Goal: Navigation & Orientation: Find specific page/section

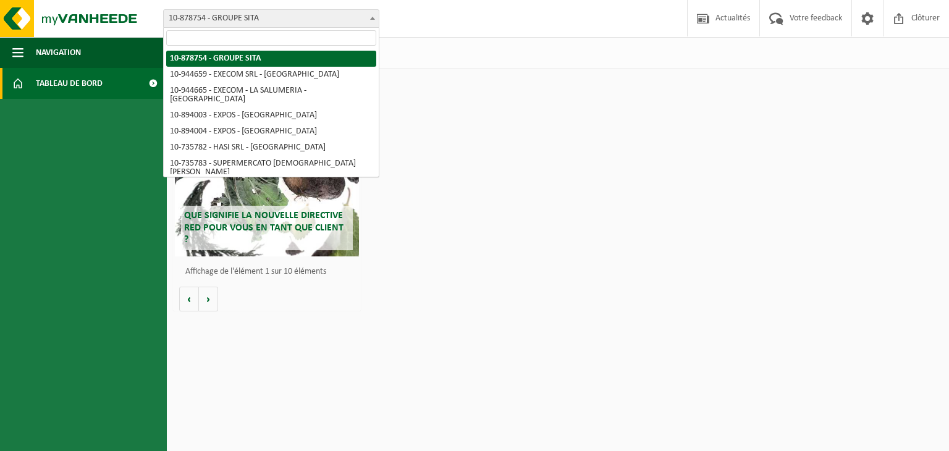
click at [301, 15] on span "10-878754 - GROUPE SITA" at bounding box center [271, 18] width 215 height 17
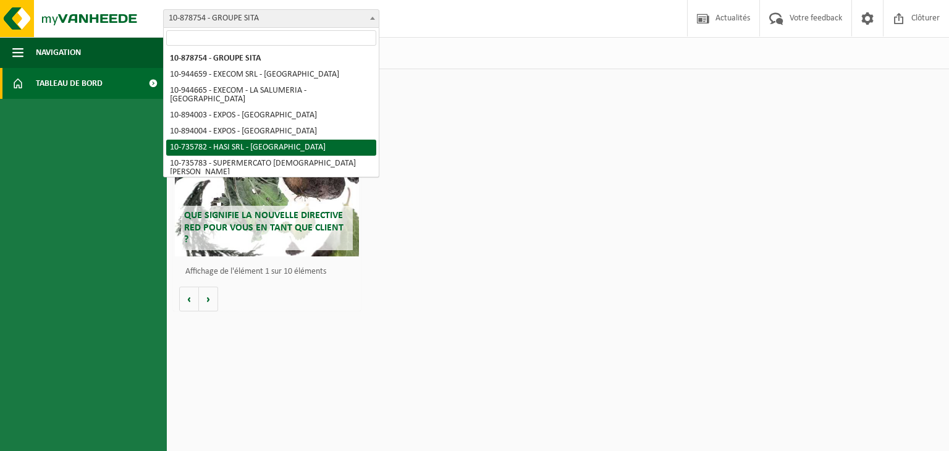
scroll to position [152, 0]
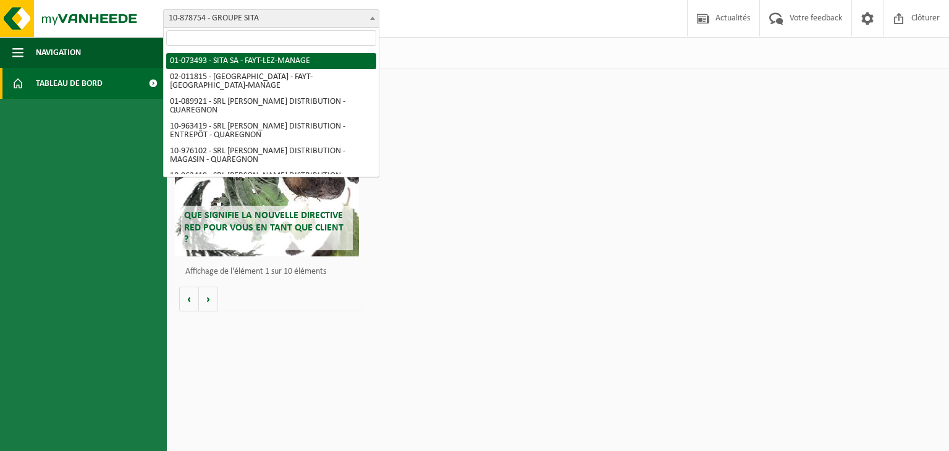
select select "86942"
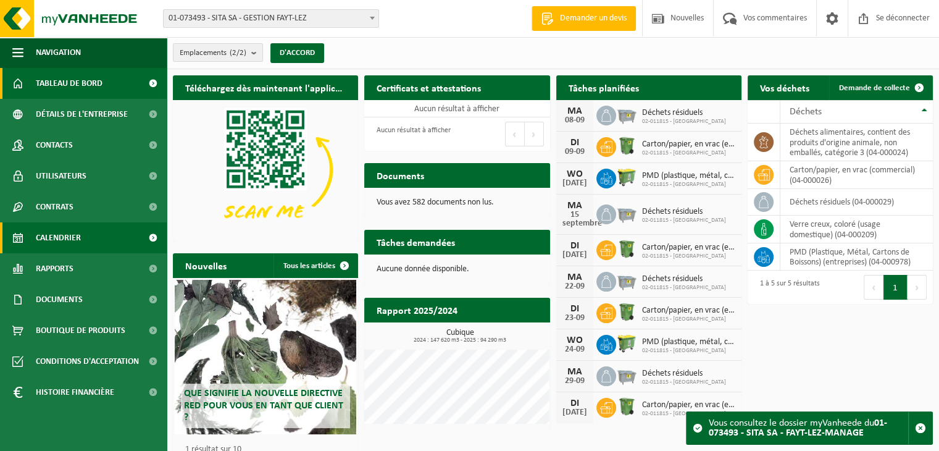
click at [88, 250] on link "Calendrier" at bounding box center [83, 237] width 167 height 31
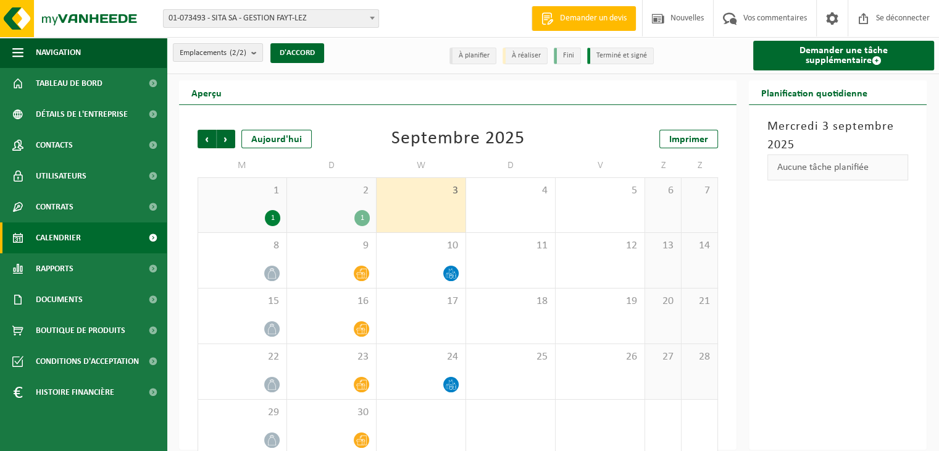
click at [367, 222] on div "1" at bounding box center [362, 218] width 15 height 16
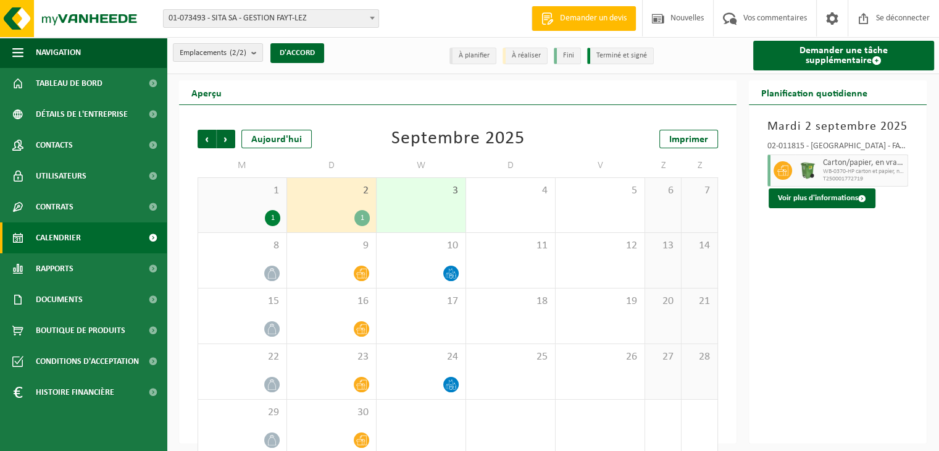
click at [366, 225] on div "1" at bounding box center [362, 218] width 15 height 16
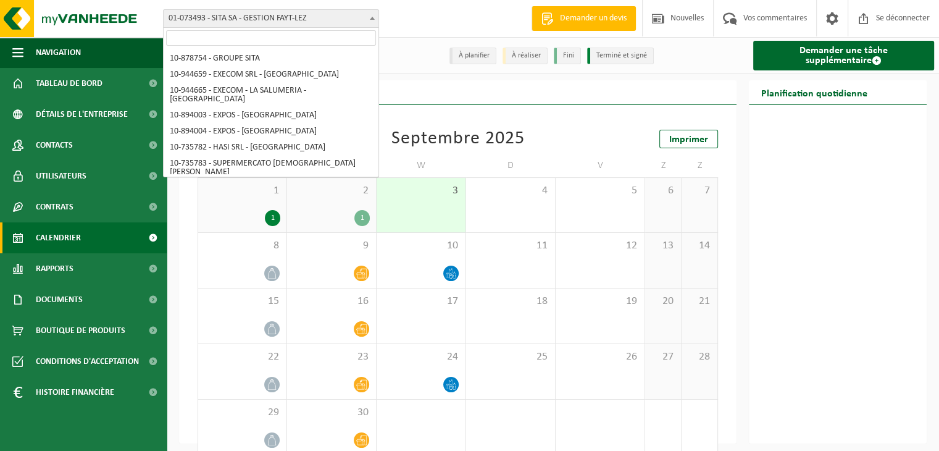
scroll to position [114, 0]
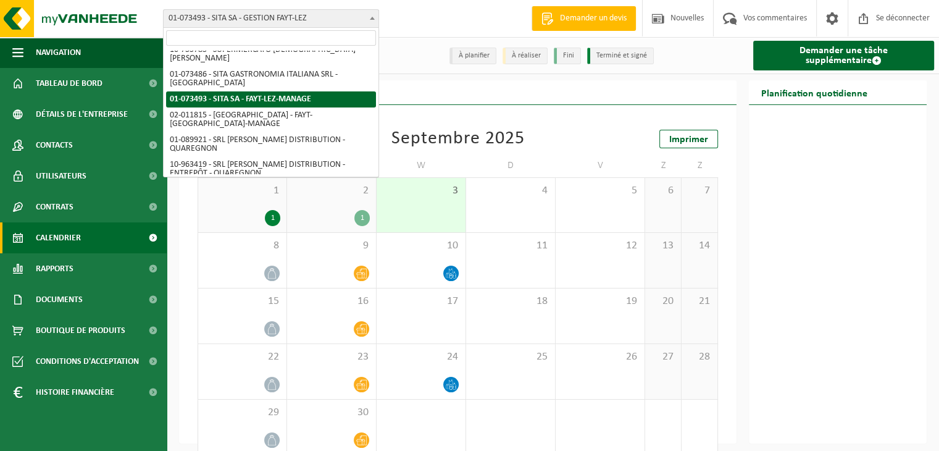
click at [247, 18] on font "01-073493 - SITA SA - GESTION FAYT-LEZ" at bounding box center [238, 18] width 138 height 9
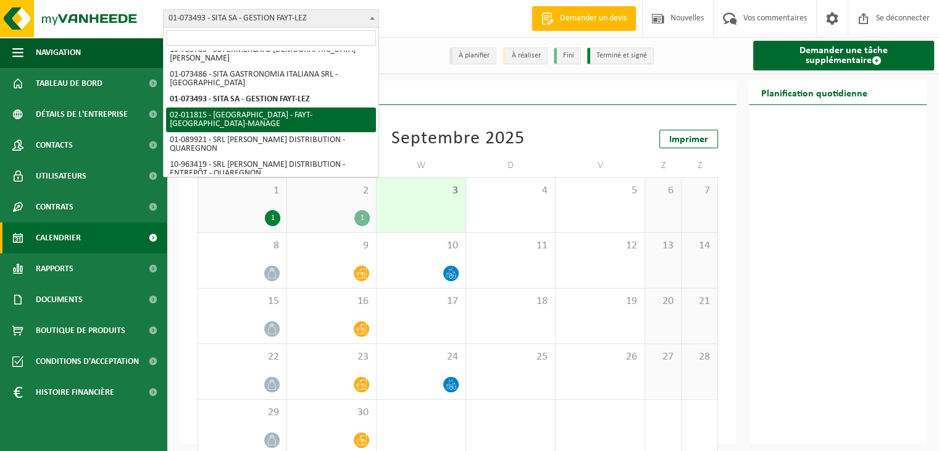
select select "86961"
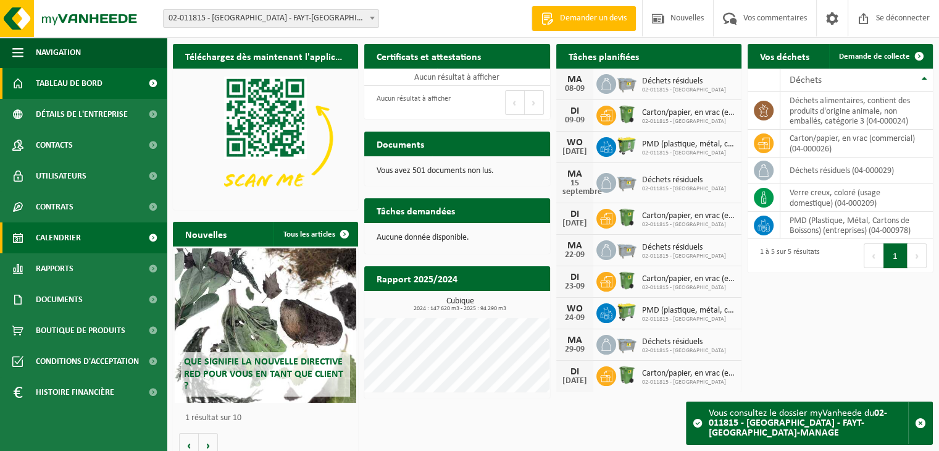
click at [96, 244] on link "Calendrier" at bounding box center [83, 237] width 167 height 31
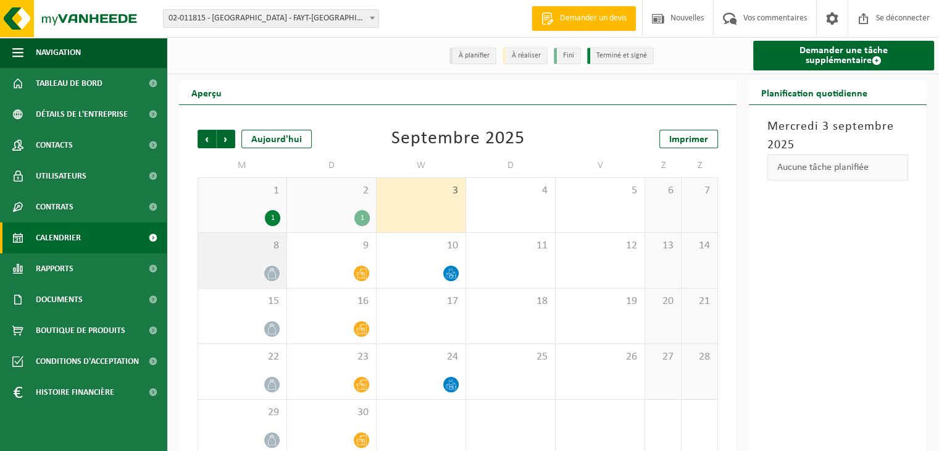
click at [264, 264] on div "8" at bounding box center [242, 260] width 88 height 55
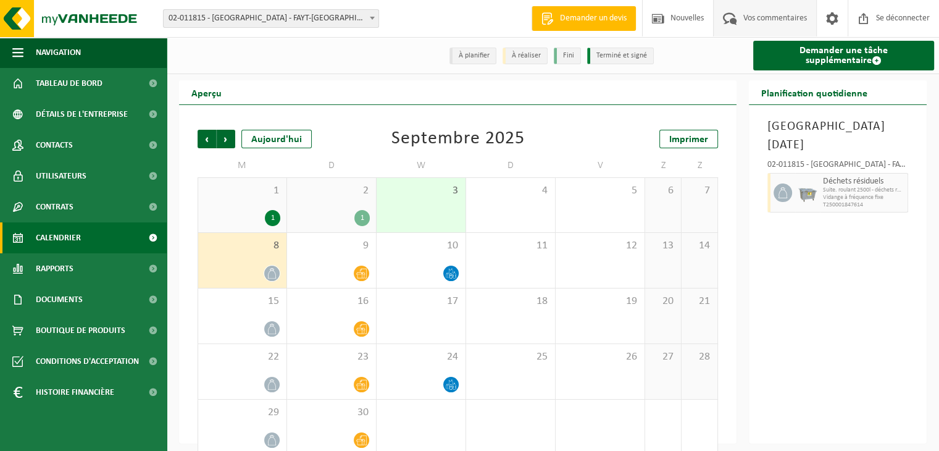
click at [766, 12] on span "Vos commentaires" at bounding box center [776, 18] width 70 height 36
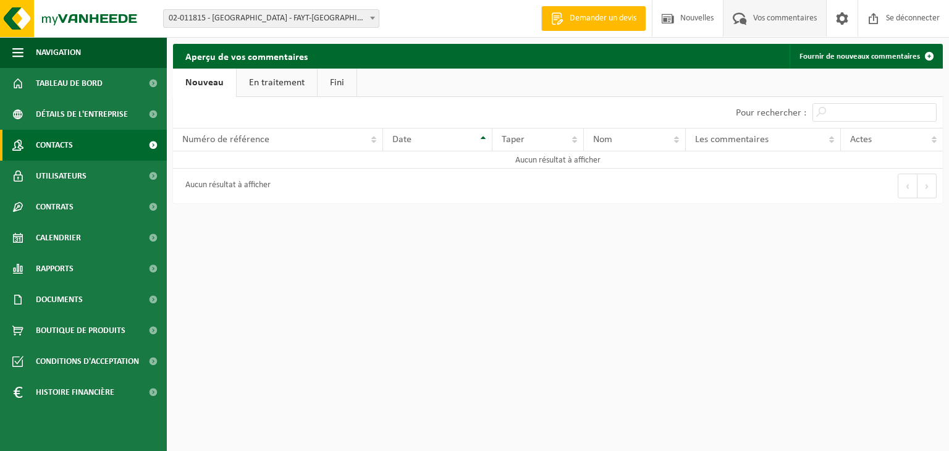
click at [77, 144] on link "Contacts" at bounding box center [83, 145] width 167 height 31
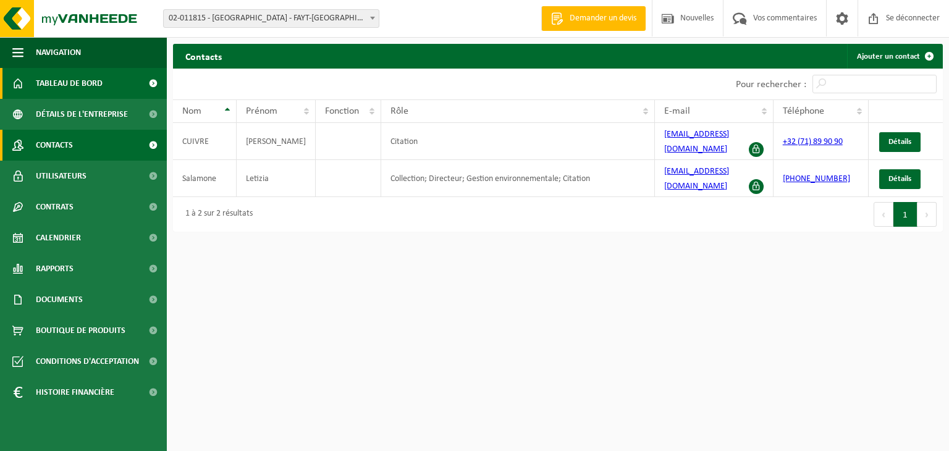
click at [56, 95] on span "Tableau de bord" at bounding box center [69, 83] width 67 height 31
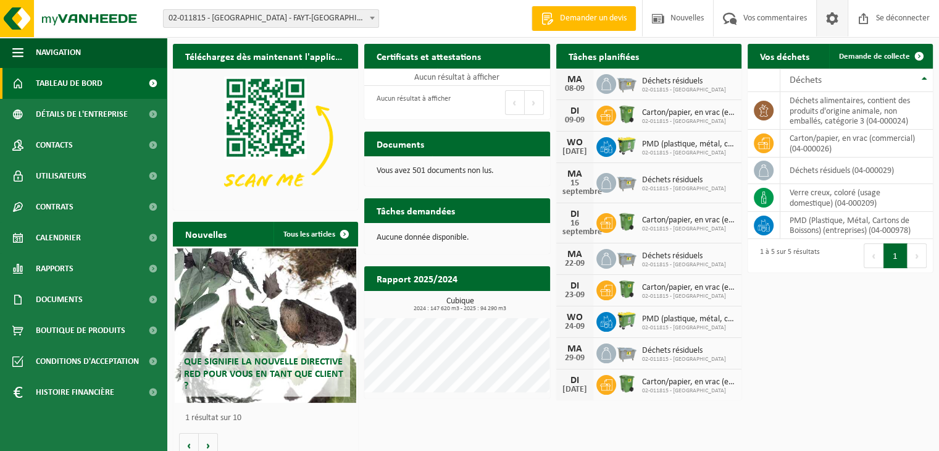
click at [833, 16] on span at bounding box center [832, 18] width 19 height 36
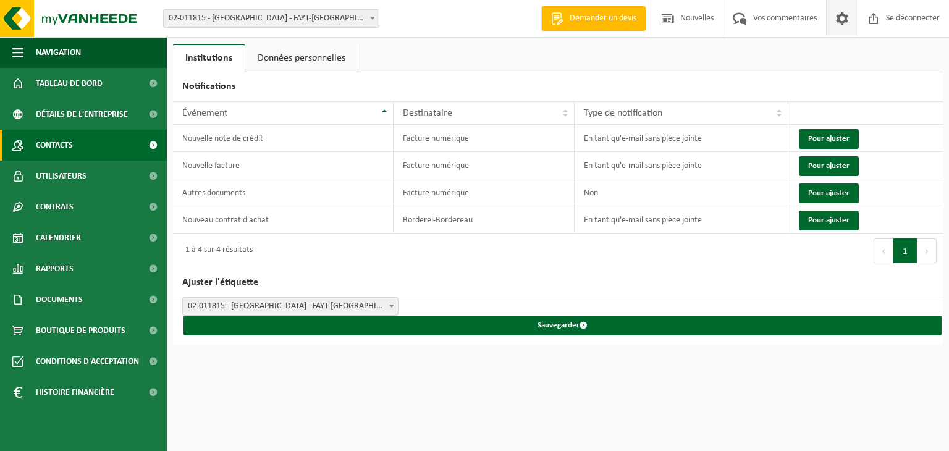
click at [59, 145] on font "Contacts" at bounding box center [54, 145] width 37 height 9
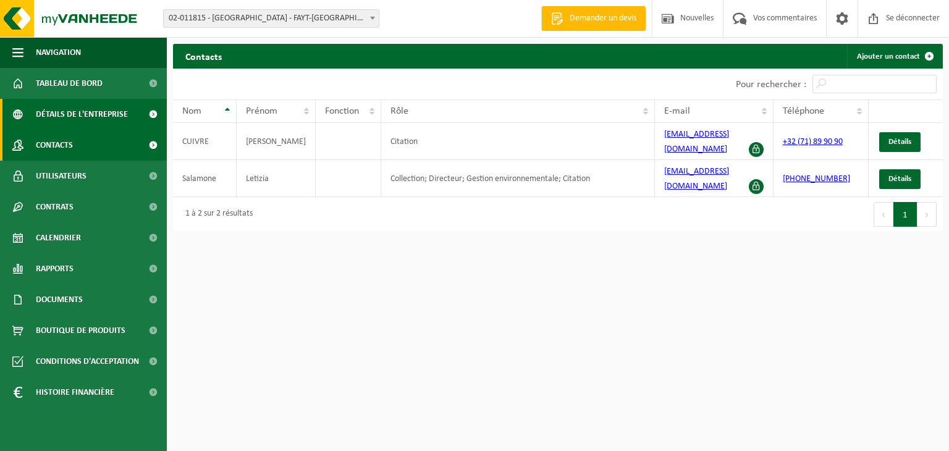
click at [56, 114] on font "Détails de l'entreprise" at bounding box center [82, 114] width 92 height 9
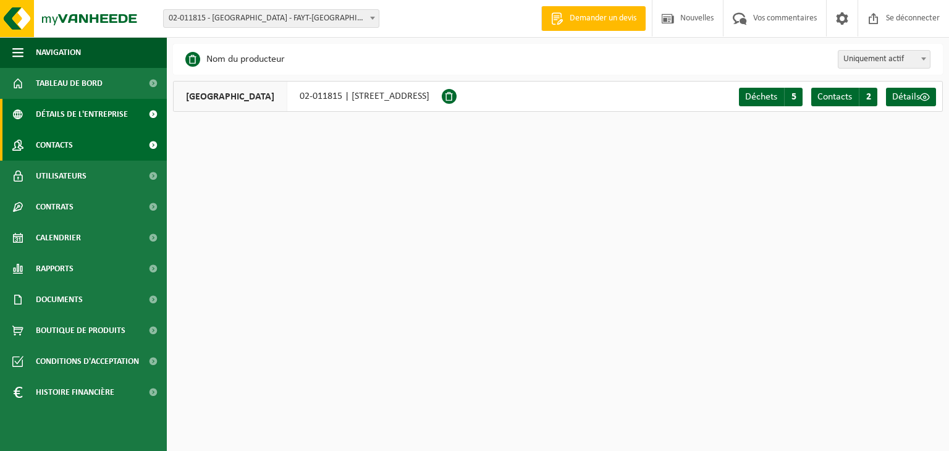
click at [47, 146] on font "Contacts" at bounding box center [54, 145] width 37 height 9
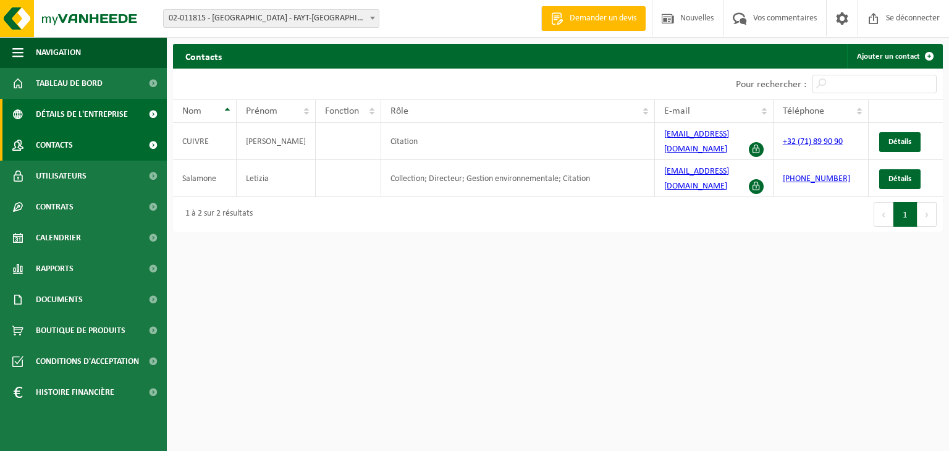
click at [82, 115] on font "Détails de l'entreprise" at bounding box center [82, 114] width 92 height 9
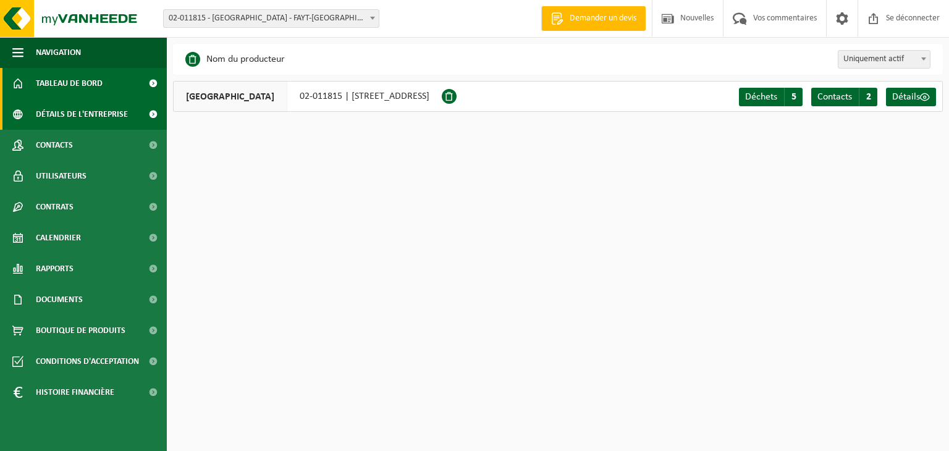
click at [83, 90] on span "Tableau de bord" at bounding box center [69, 83] width 67 height 31
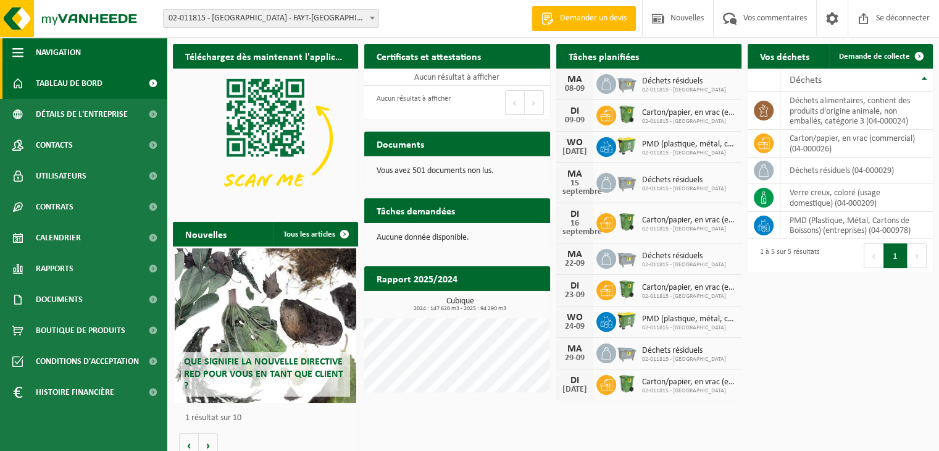
click at [17, 51] on span "button" at bounding box center [17, 52] width 11 height 31
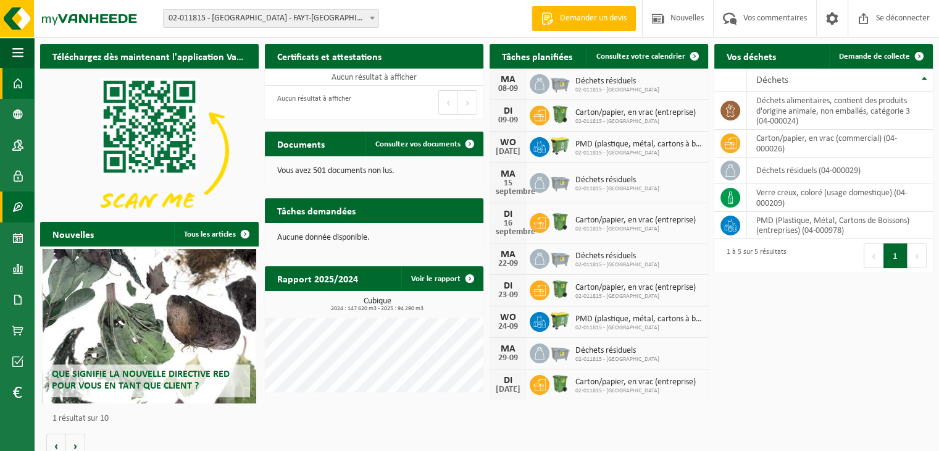
click at [12, 208] on span at bounding box center [17, 206] width 11 height 31
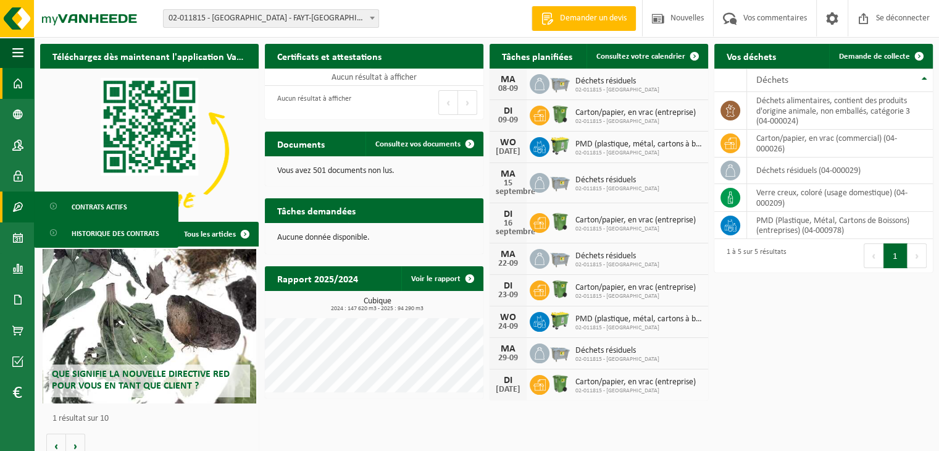
click at [15, 211] on span at bounding box center [17, 206] width 11 height 31
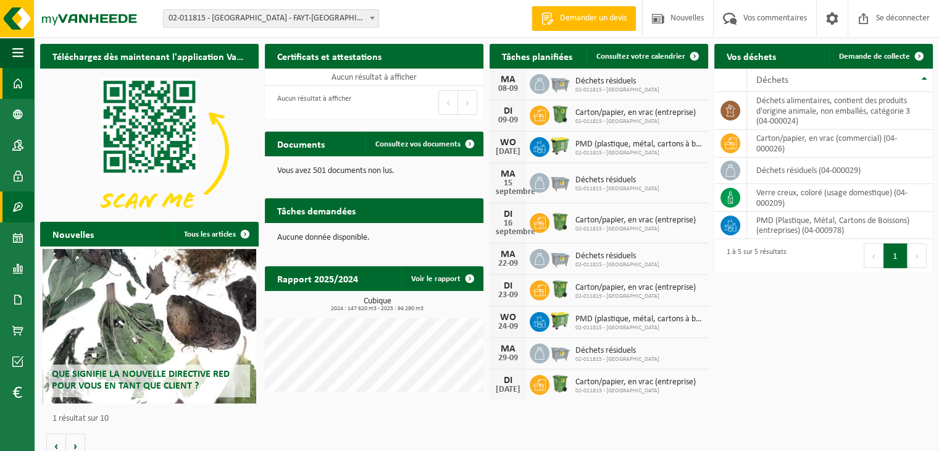
click at [15, 213] on span at bounding box center [17, 206] width 11 height 31
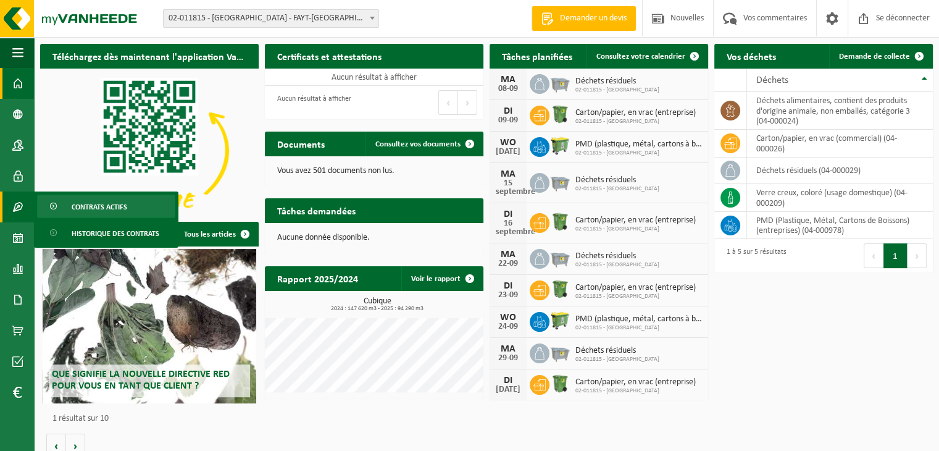
click at [65, 204] on link "Contrats actifs" at bounding box center [106, 206] width 138 height 23
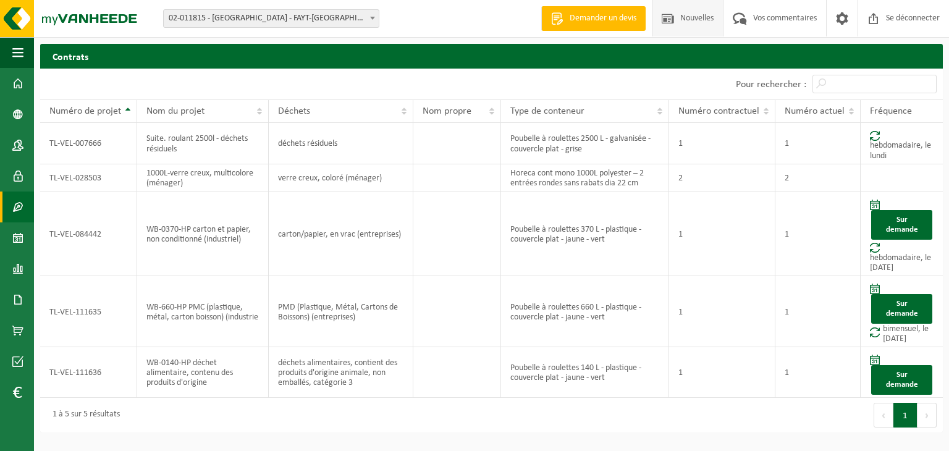
click at [677, 6] on span "Nouvelles" at bounding box center [697, 18] width 40 height 36
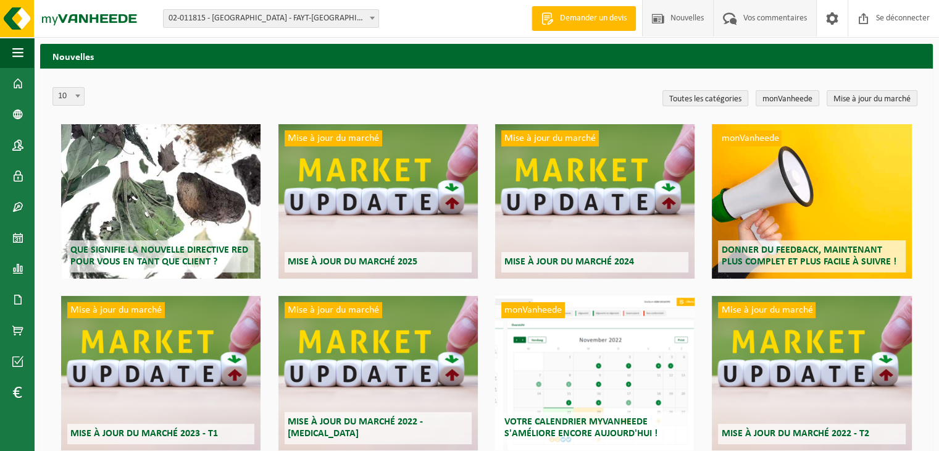
click at [765, 14] on font "Vos commentaires" at bounding box center [776, 18] width 64 height 9
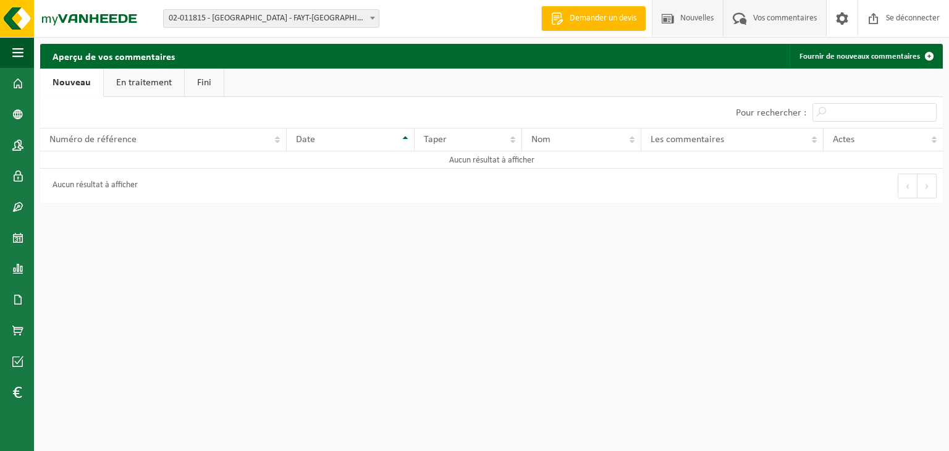
click at [684, 14] on font "Nouvelles" at bounding box center [696, 18] width 33 height 9
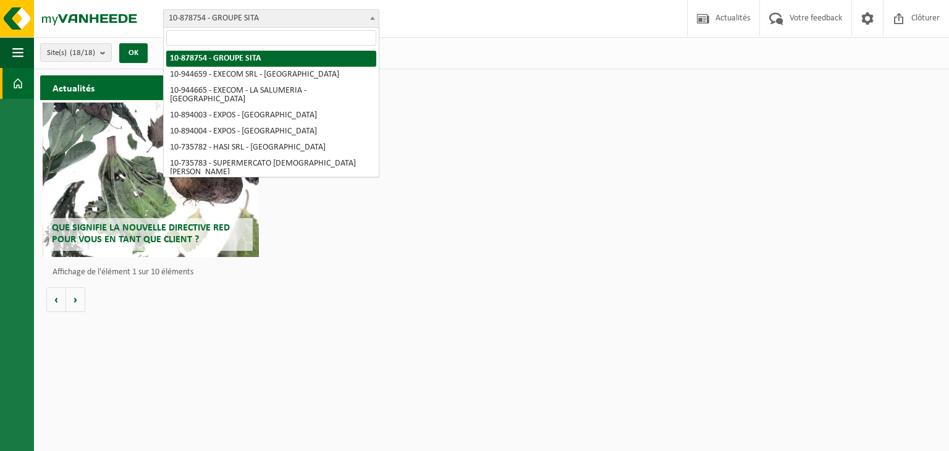
click at [247, 10] on span "10-878754 - GROUPE SITA" at bounding box center [271, 18] width 215 height 17
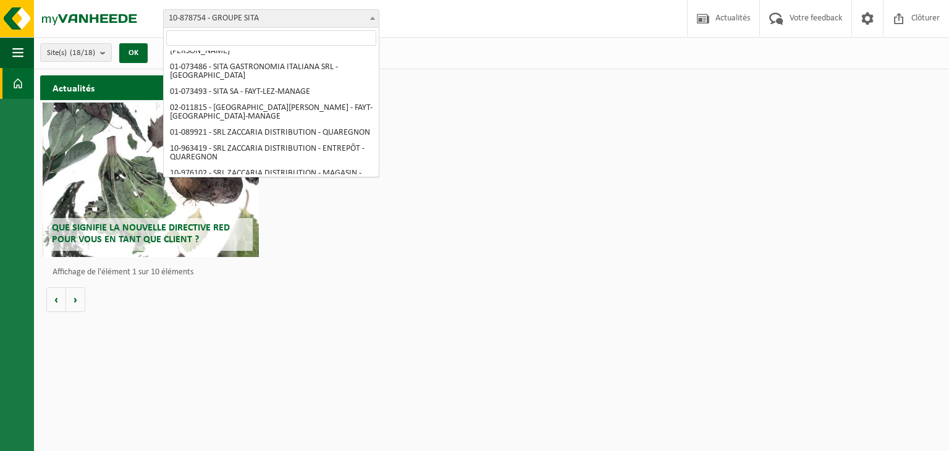
scroll to position [124, 0]
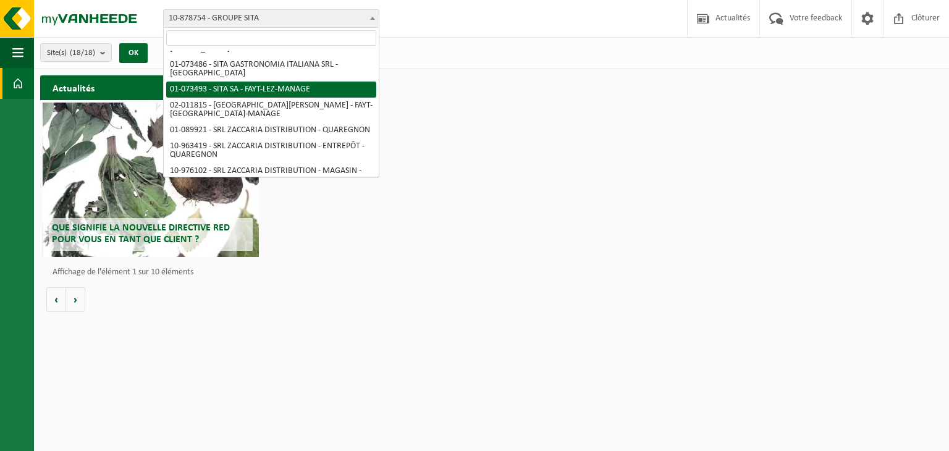
select select "86942"
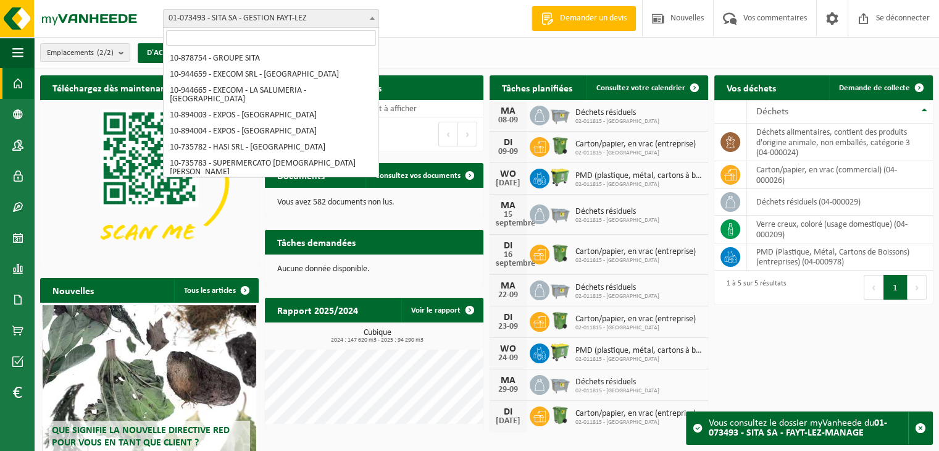
scroll to position [114, 0]
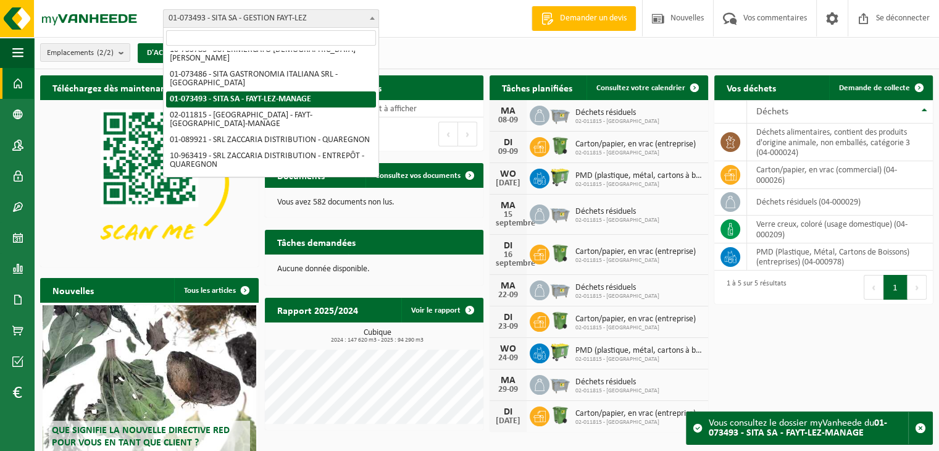
click at [259, 18] on font "01-073493 - SITA SA - GESTION FAYT-LEZ" at bounding box center [238, 18] width 138 height 9
